Goal: Contribute content: Contribute content

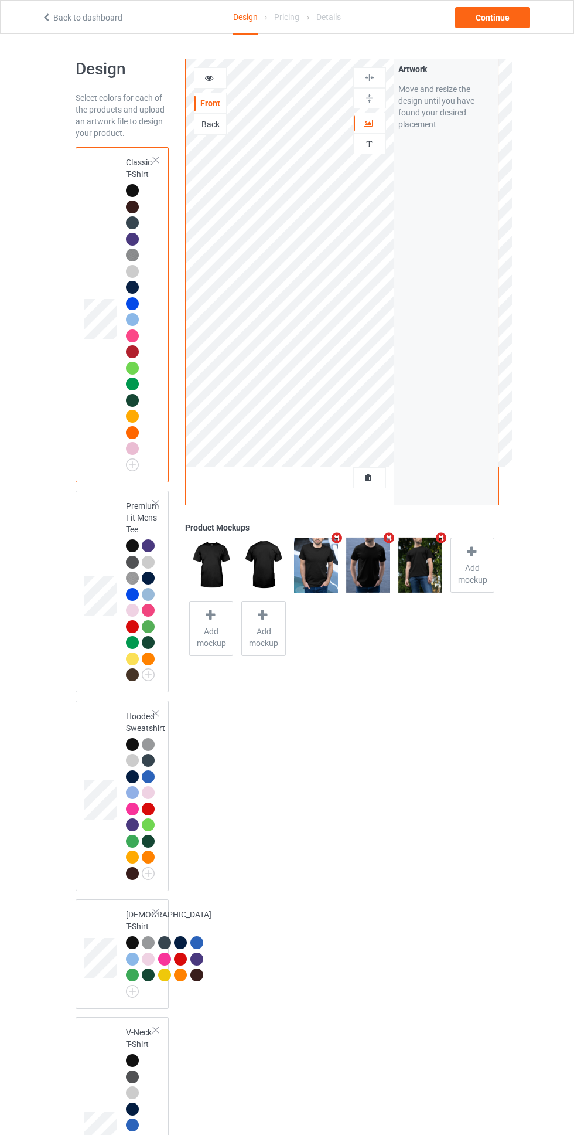
click at [377, 478] on div at bounding box center [370, 478] width 32 height 12
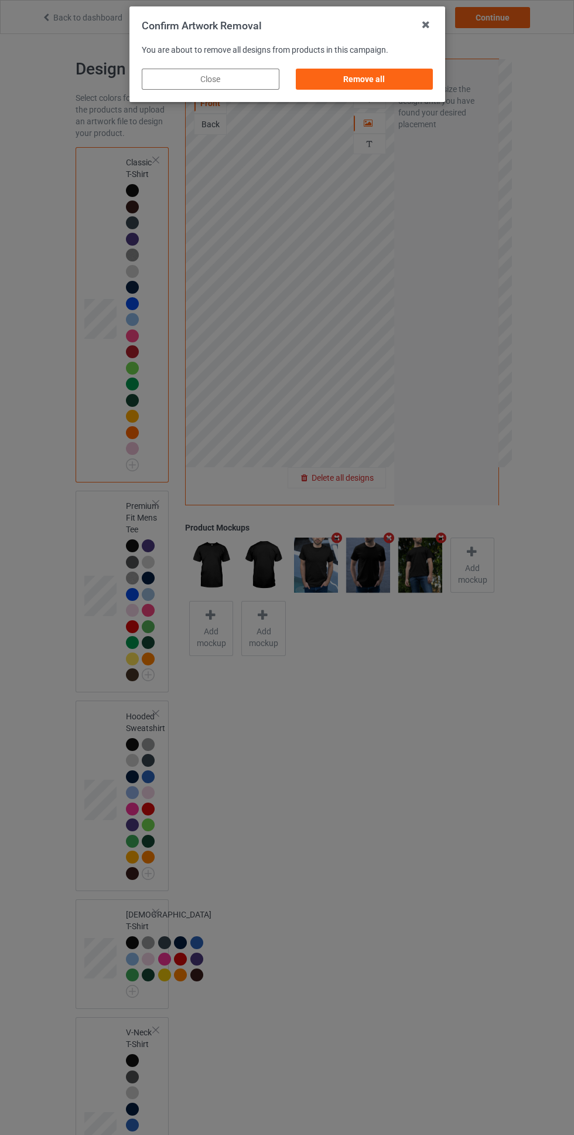
click at [400, 83] on div "Remove all" at bounding box center [364, 79] width 138 height 21
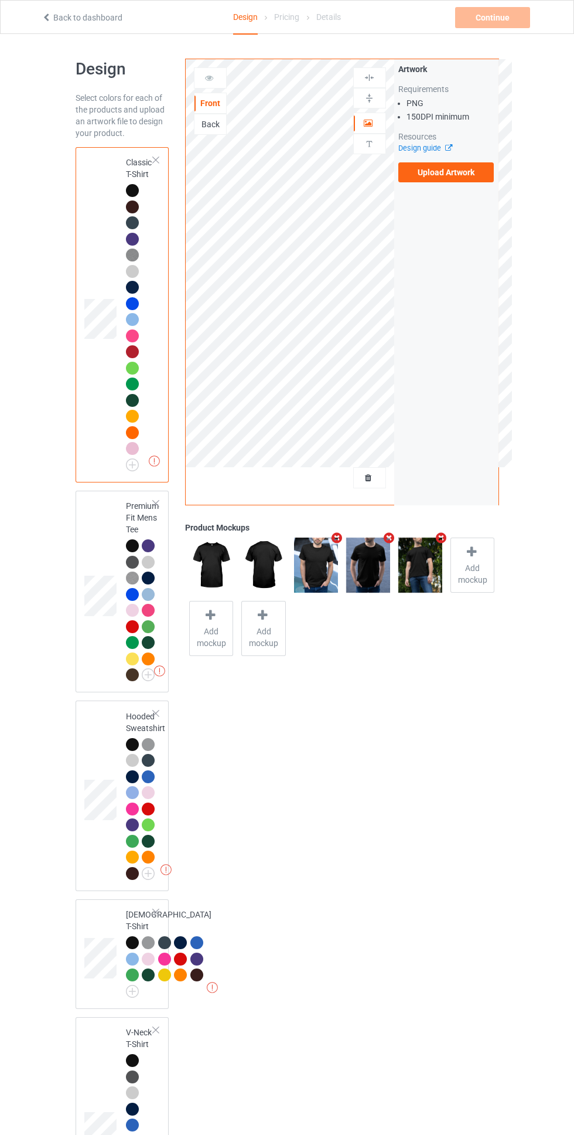
click at [470, 174] on label "Upload Artwork" at bounding box center [447, 172] width 96 height 20
click at [0, 0] on input "Upload Artwork" at bounding box center [0, 0] width 0 height 0
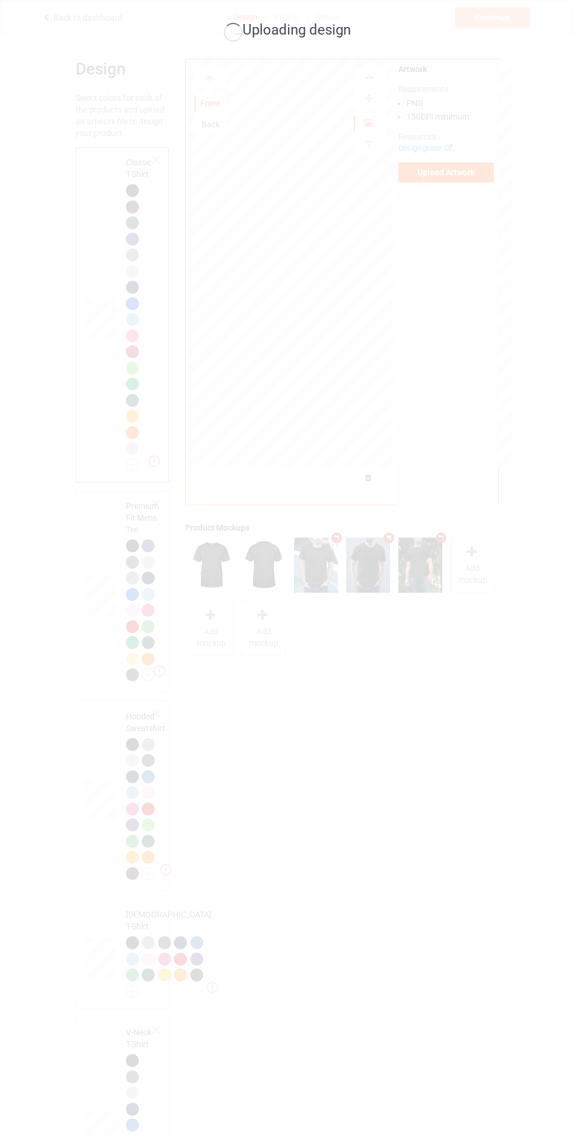
click at [40, 1106] on div "Uploading design" at bounding box center [287, 567] width 574 height 1135
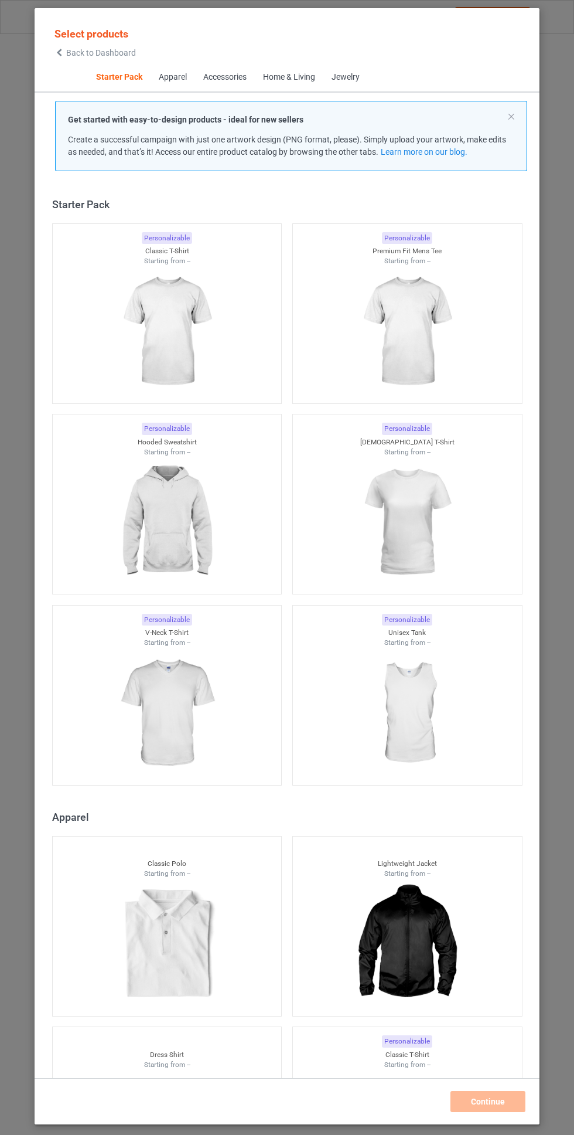
scroll to position [15, 0]
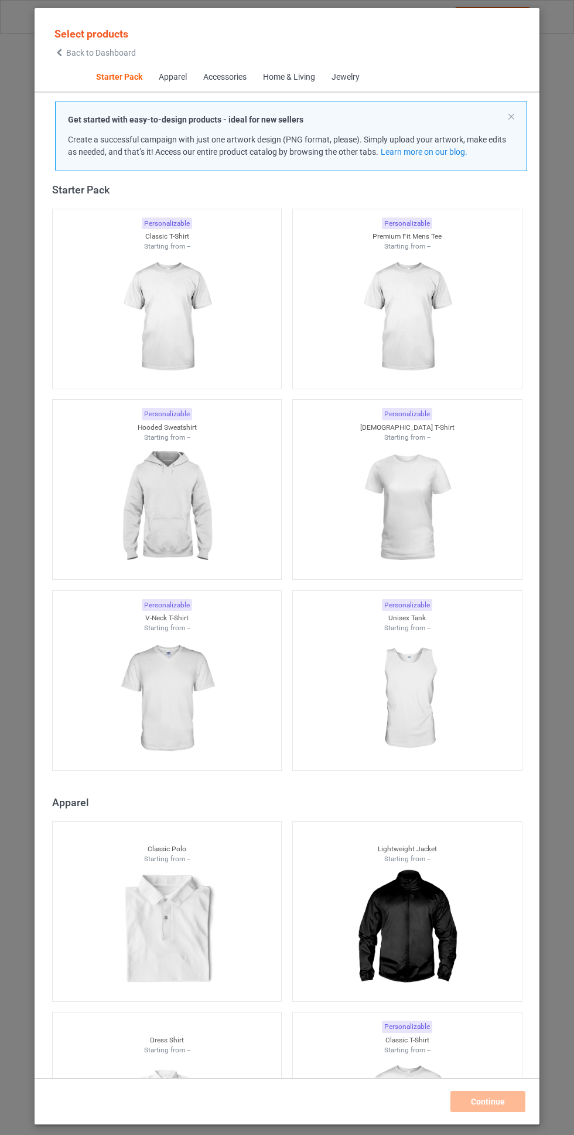
click at [103, 53] on span "Back to Dashboard" at bounding box center [101, 52] width 70 height 9
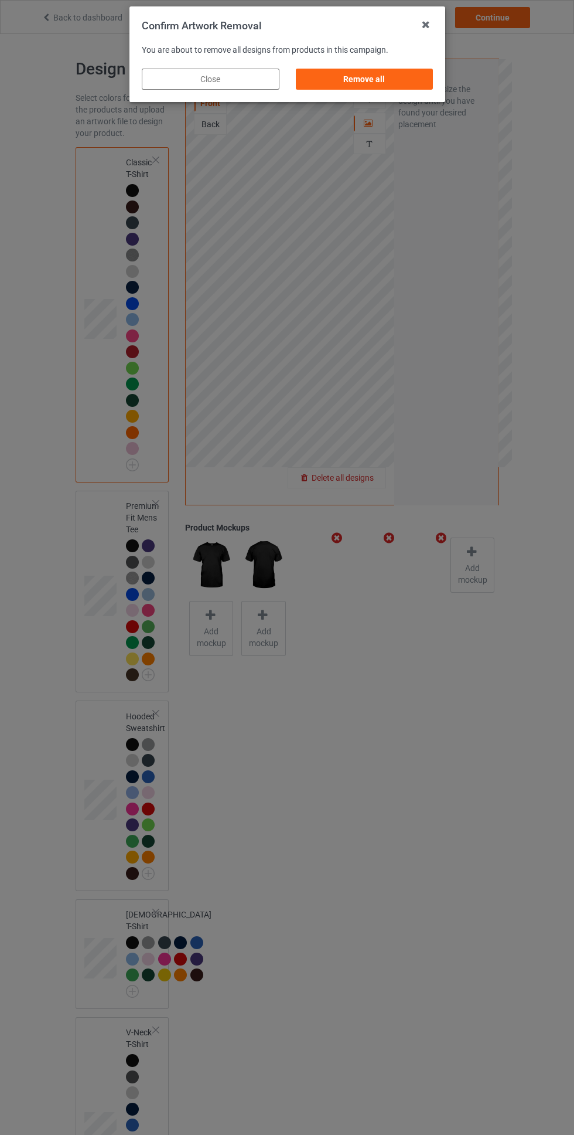
click at [385, 83] on div "Remove all" at bounding box center [364, 79] width 138 height 21
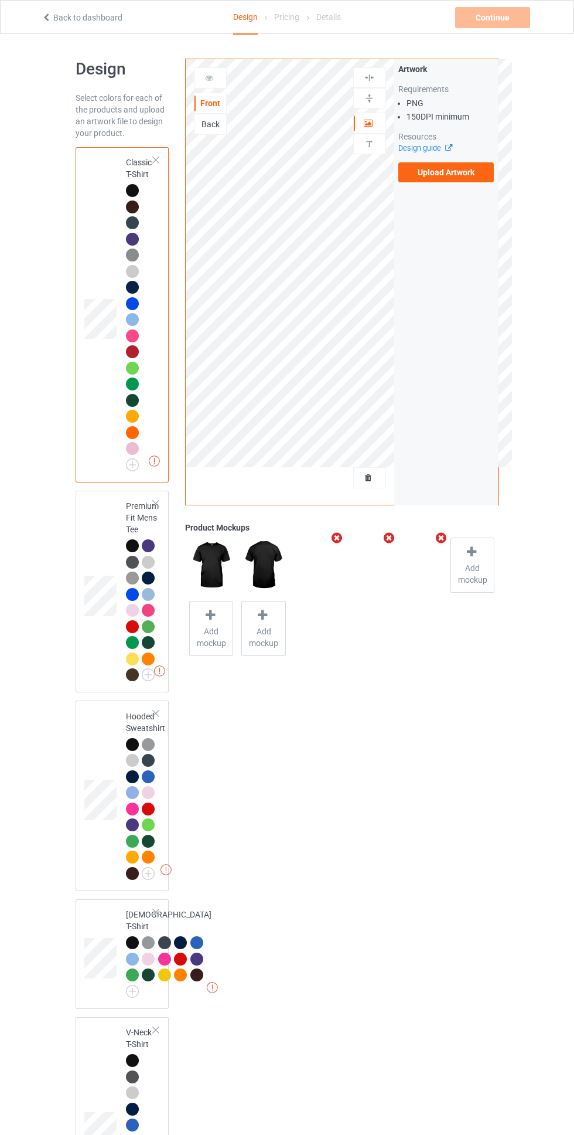
click at [472, 173] on label "Upload Artwork" at bounding box center [447, 172] width 96 height 20
click at [0, 0] on input "Upload Artwork" at bounding box center [0, 0] width 0 height 0
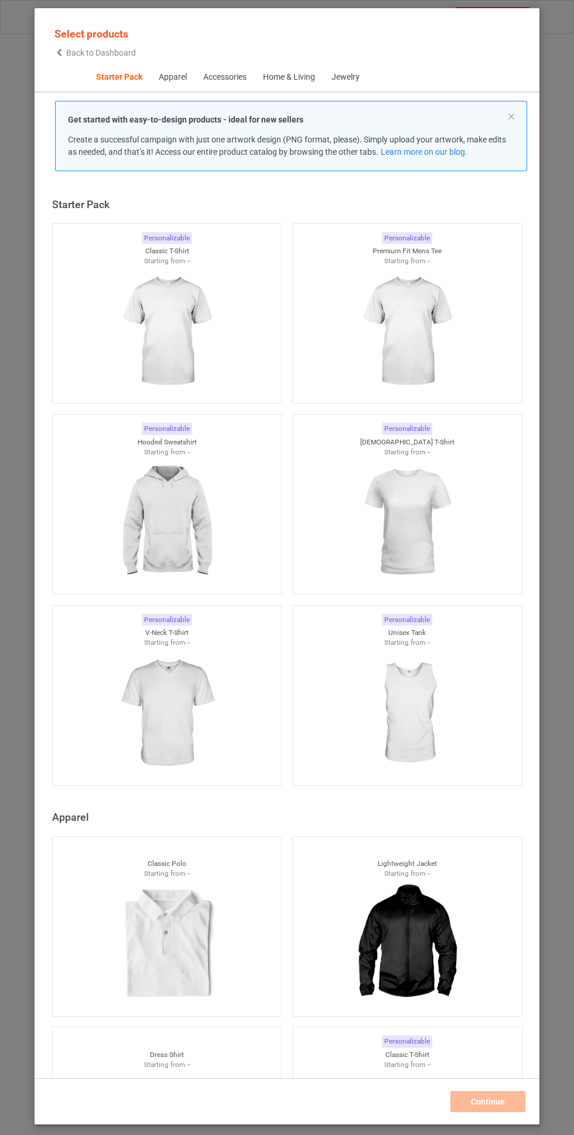
scroll to position [15, 0]
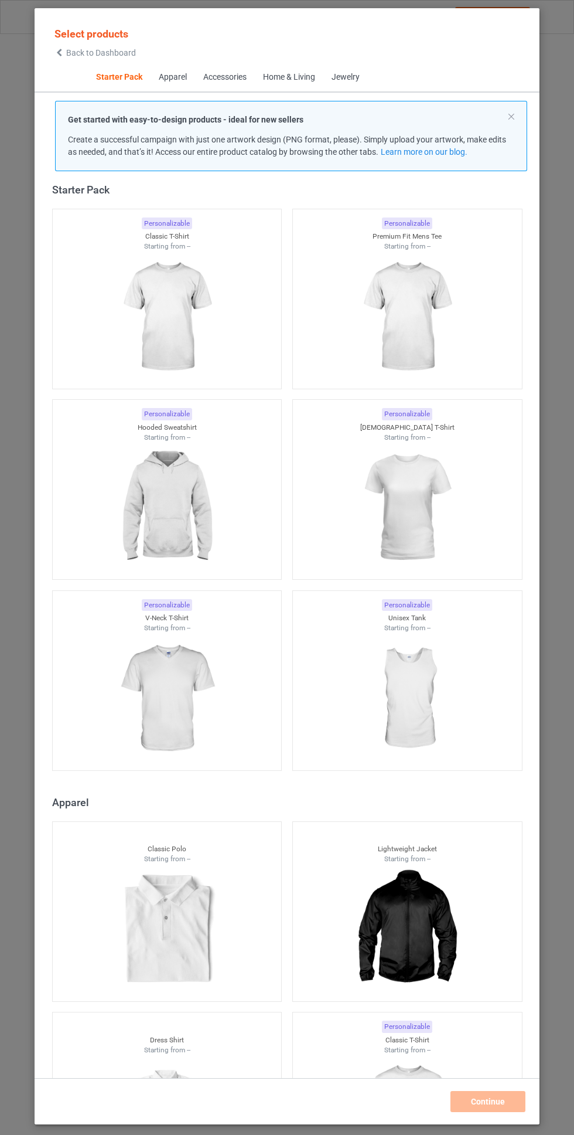
click at [171, 353] on img at bounding box center [166, 316] width 105 height 131
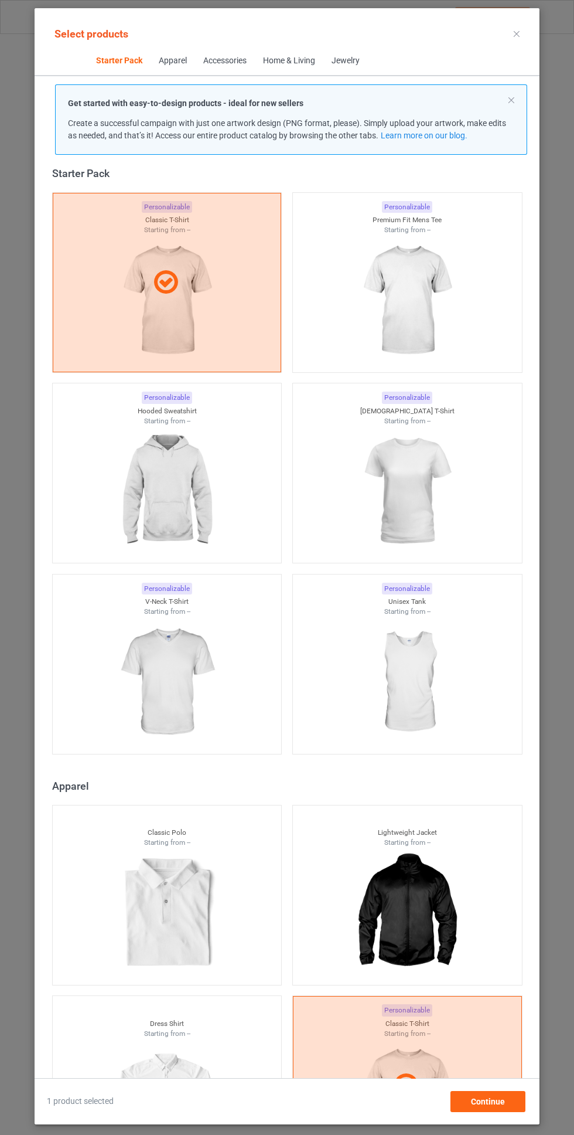
click at [435, 287] on img at bounding box center [407, 300] width 105 height 131
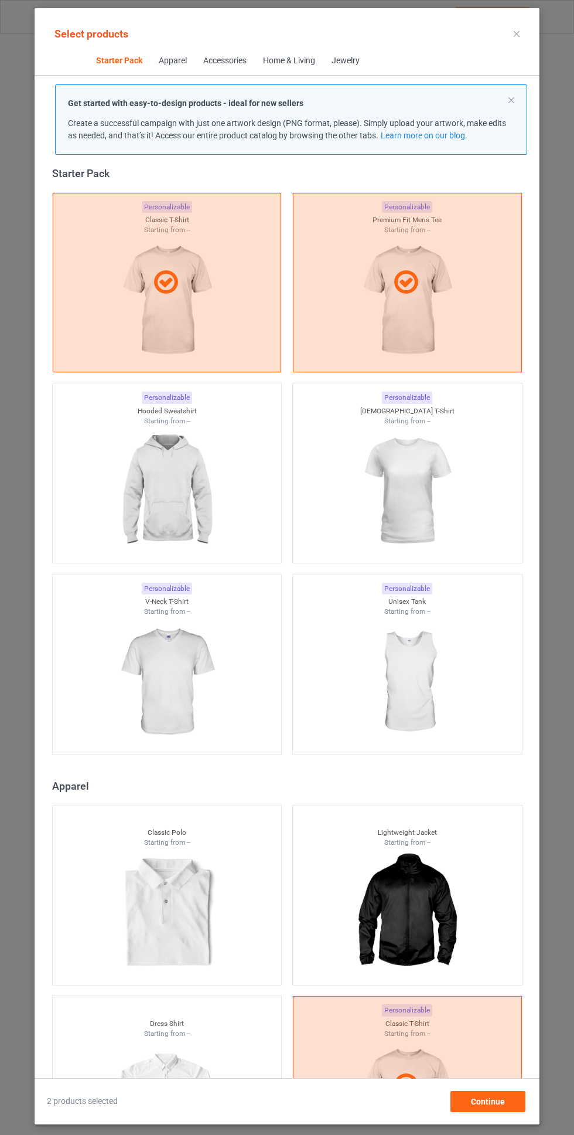
click at [517, 33] on icon at bounding box center [517, 34] width 6 height 6
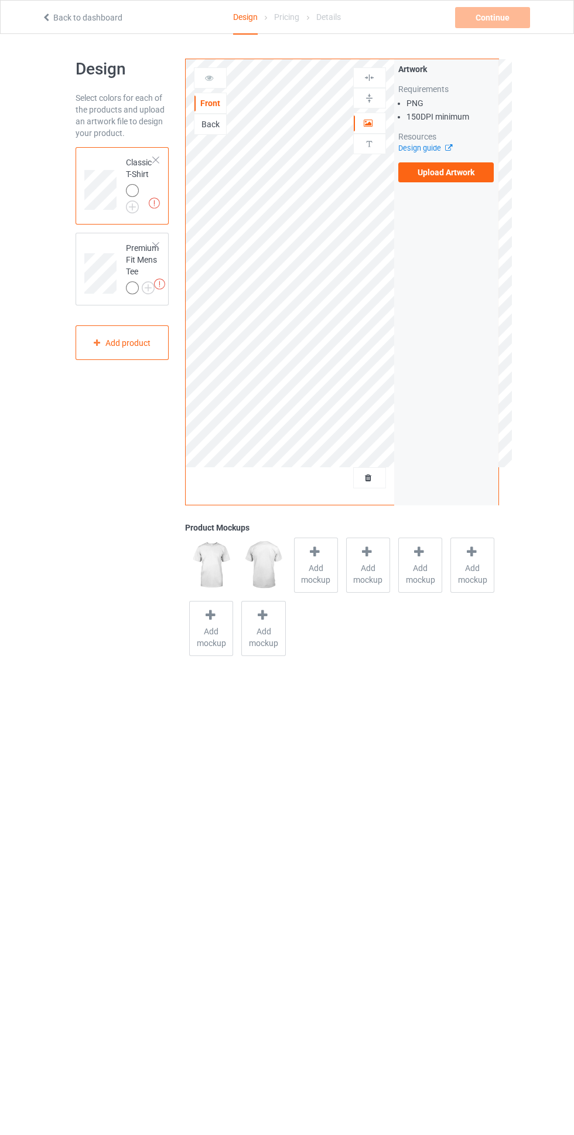
click at [447, 198] on div "Artwork Requirements PNG 150 DPI minimum Resources Design guide Upload Artwork" at bounding box center [446, 281] width 104 height 445
click at [458, 168] on label "Upload Artwork" at bounding box center [447, 172] width 96 height 20
click at [0, 0] on input "Upload Artwork" at bounding box center [0, 0] width 0 height 0
click at [486, 179] on label "Upload Artwork" at bounding box center [447, 172] width 96 height 20
click at [0, 0] on input "Upload Artwork" at bounding box center [0, 0] width 0 height 0
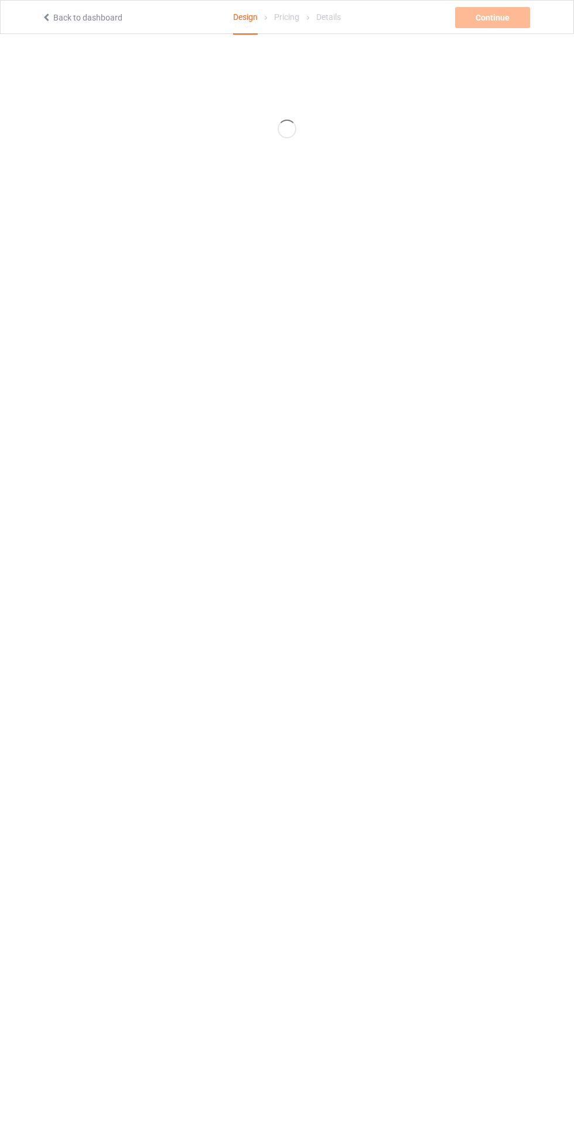
scroll to position [83, 0]
